Goal: Information Seeking & Learning: Learn about a topic

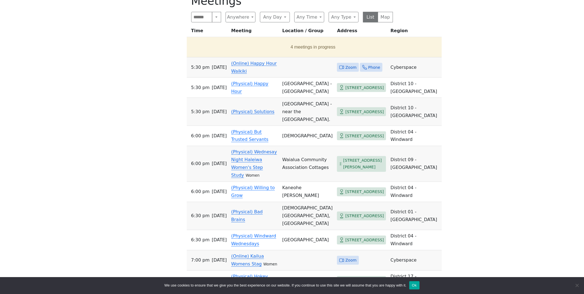
scroll to position [234, 0]
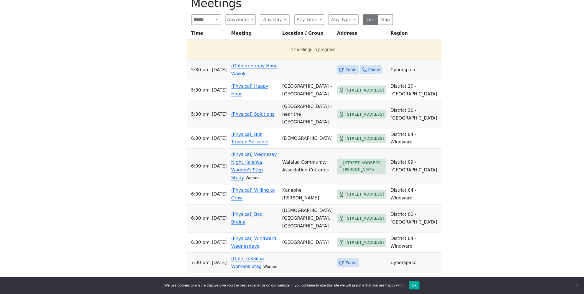
click at [243, 79] on td "(Online) Happy Hour Waikiki" at bounding box center [254, 70] width 51 height 20
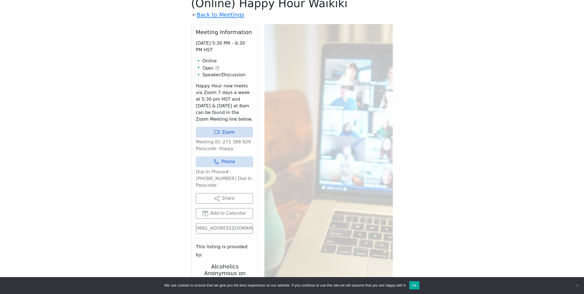
scroll to position [226, 0]
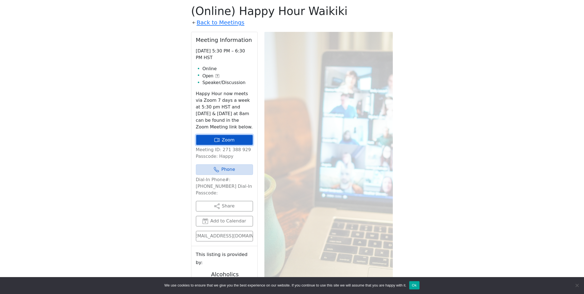
click at [233, 135] on link "Zoom" at bounding box center [224, 140] width 57 height 11
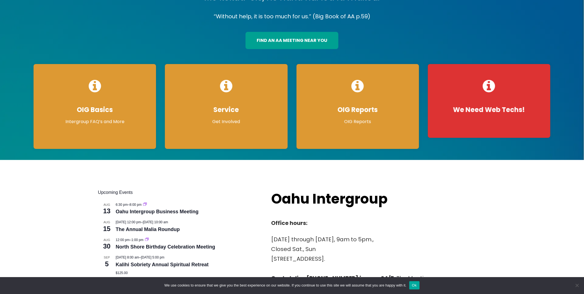
scroll to position [62, 0]
click at [129, 212] on link "Oahu Intergroup Business Meeting" at bounding box center [157, 212] width 83 height 6
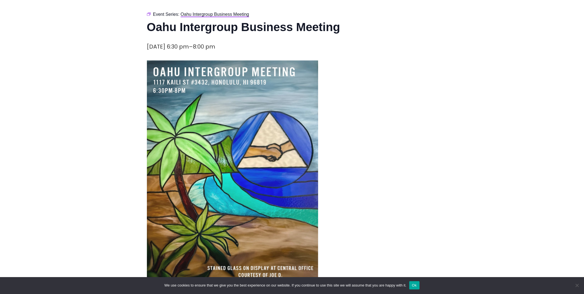
scroll to position [154, 0]
